Goal: Transaction & Acquisition: Subscribe to service/newsletter

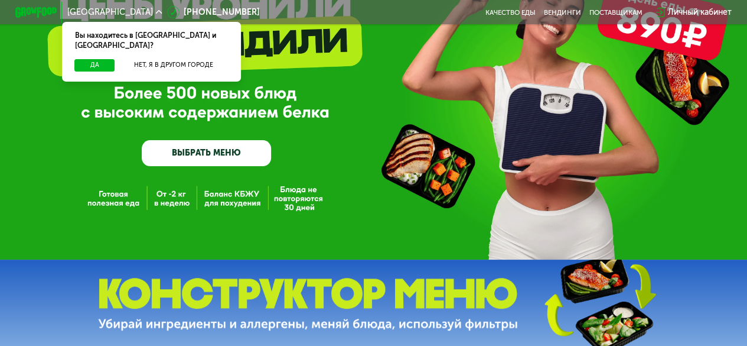
scroll to position [118, 0]
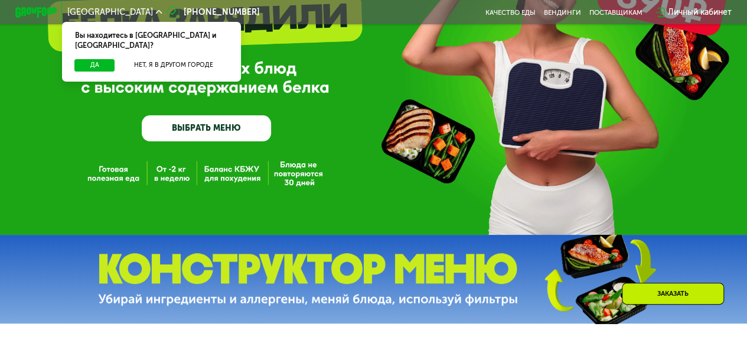
click at [219, 129] on link "ВЫБРАТЬ МЕНЮ" at bounding box center [206, 128] width 129 height 26
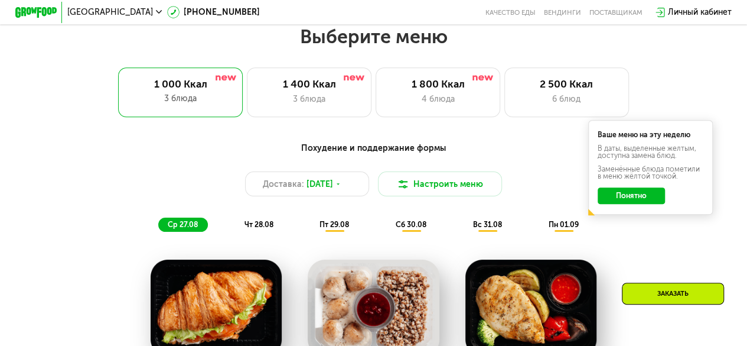
scroll to position [457, 0]
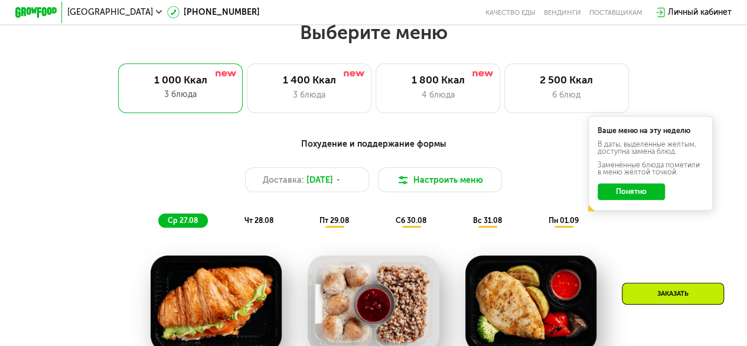
click at [630, 192] on button "Понятно" at bounding box center [631, 191] width 67 height 17
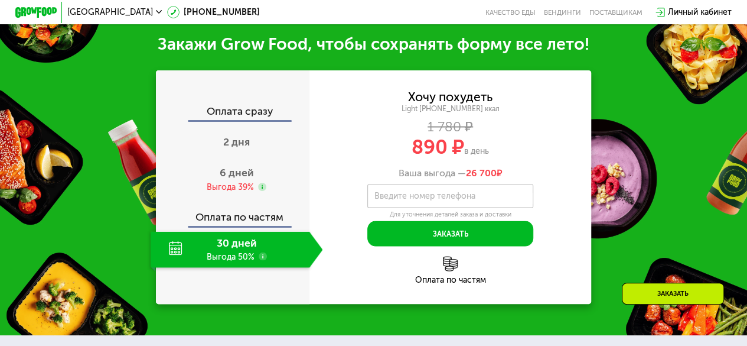
scroll to position [1107, 0]
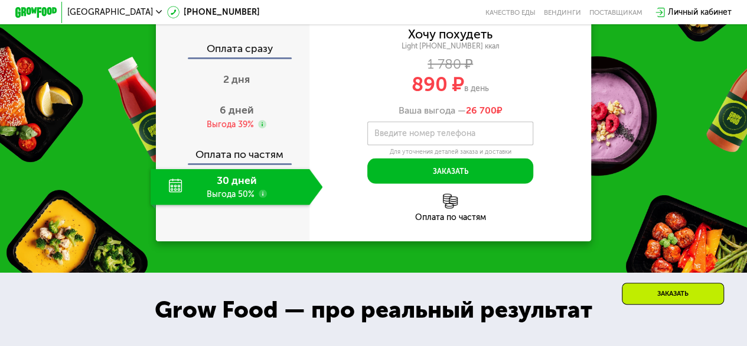
click at [251, 204] on div "30 дней Выгода 50%" at bounding box center [230, 186] width 159 height 36
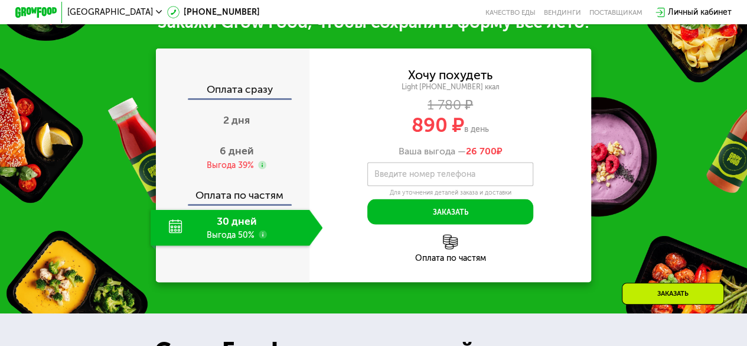
scroll to position [1048, 0]
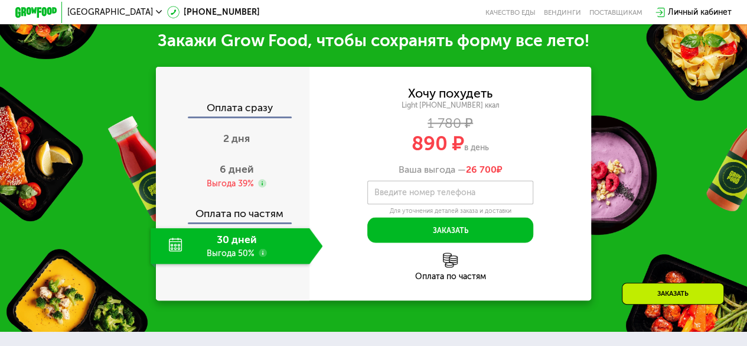
click at [226, 263] on div "30 дней Выгода 50%" at bounding box center [230, 245] width 159 height 36
click at [230, 175] on span "6 дней" at bounding box center [237, 168] width 34 height 13
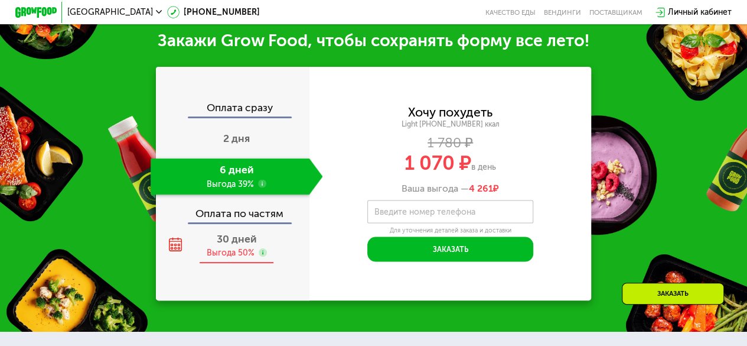
click at [227, 245] on span "30 дней" at bounding box center [237, 238] width 40 height 13
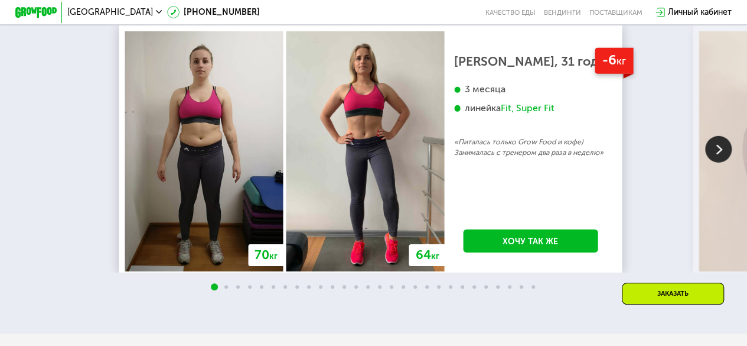
scroll to position [1816, 0]
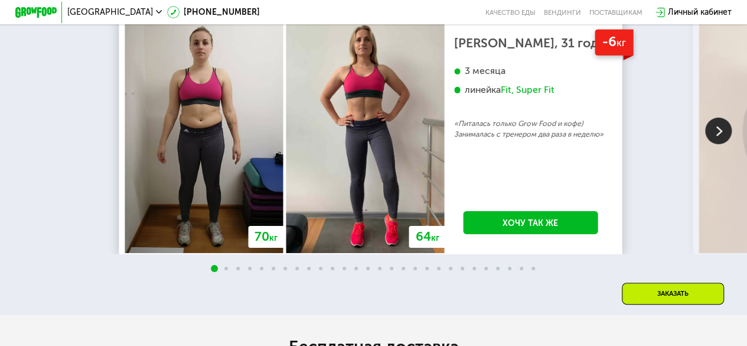
click at [721, 140] on img at bounding box center [718, 131] width 27 height 27
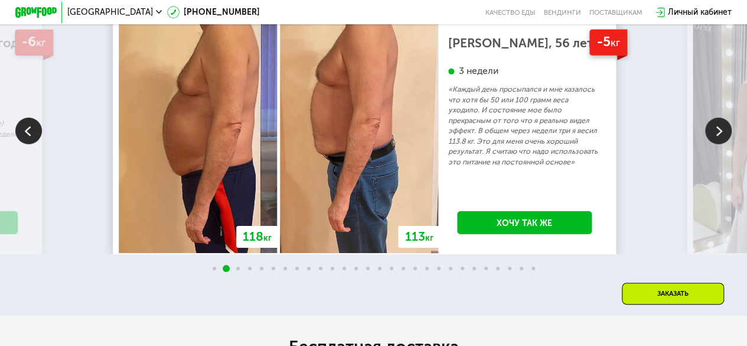
click at [721, 140] on img at bounding box center [718, 131] width 27 height 27
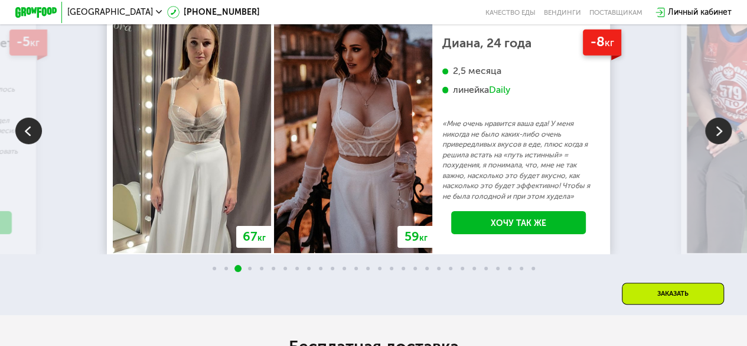
click at [721, 140] on img at bounding box center [718, 131] width 27 height 27
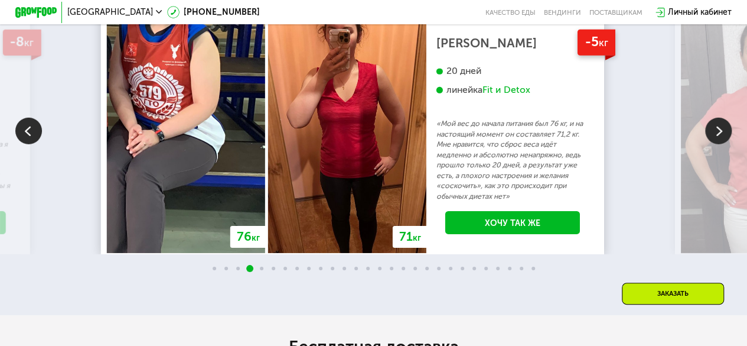
click at [721, 140] on img at bounding box center [718, 131] width 27 height 27
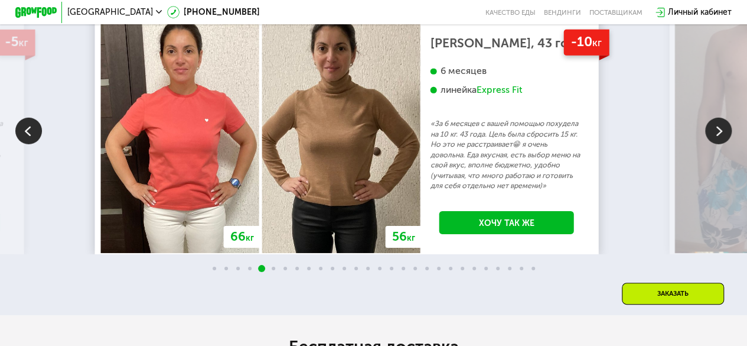
click at [721, 140] on img at bounding box center [718, 131] width 27 height 27
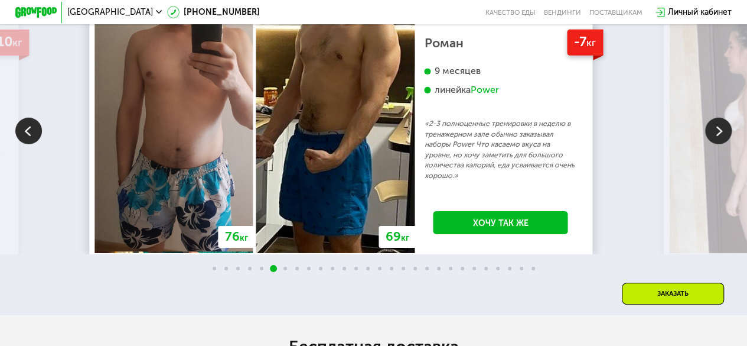
click at [721, 140] on img at bounding box center [718, 131] width 27 height 27
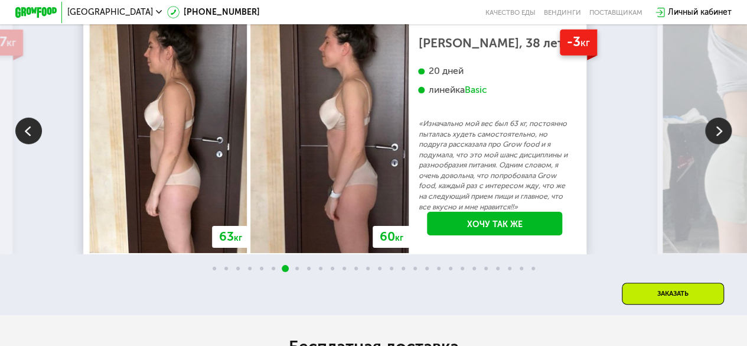
click at [721, 140] on img at bounding box center [718, 131] width 27 height 27
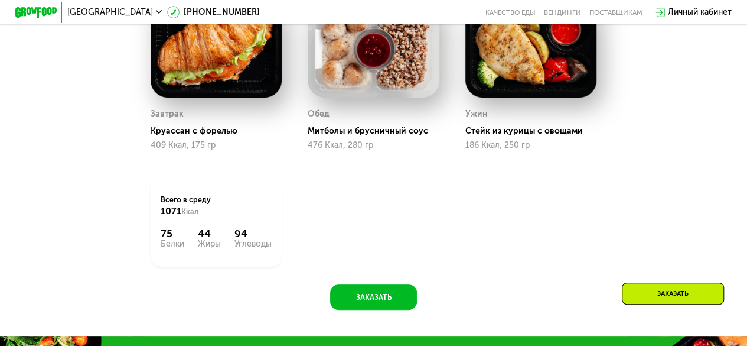
scroll to position [753, 0]
